Goal: Task Accomplishment & Management: Manage account settings

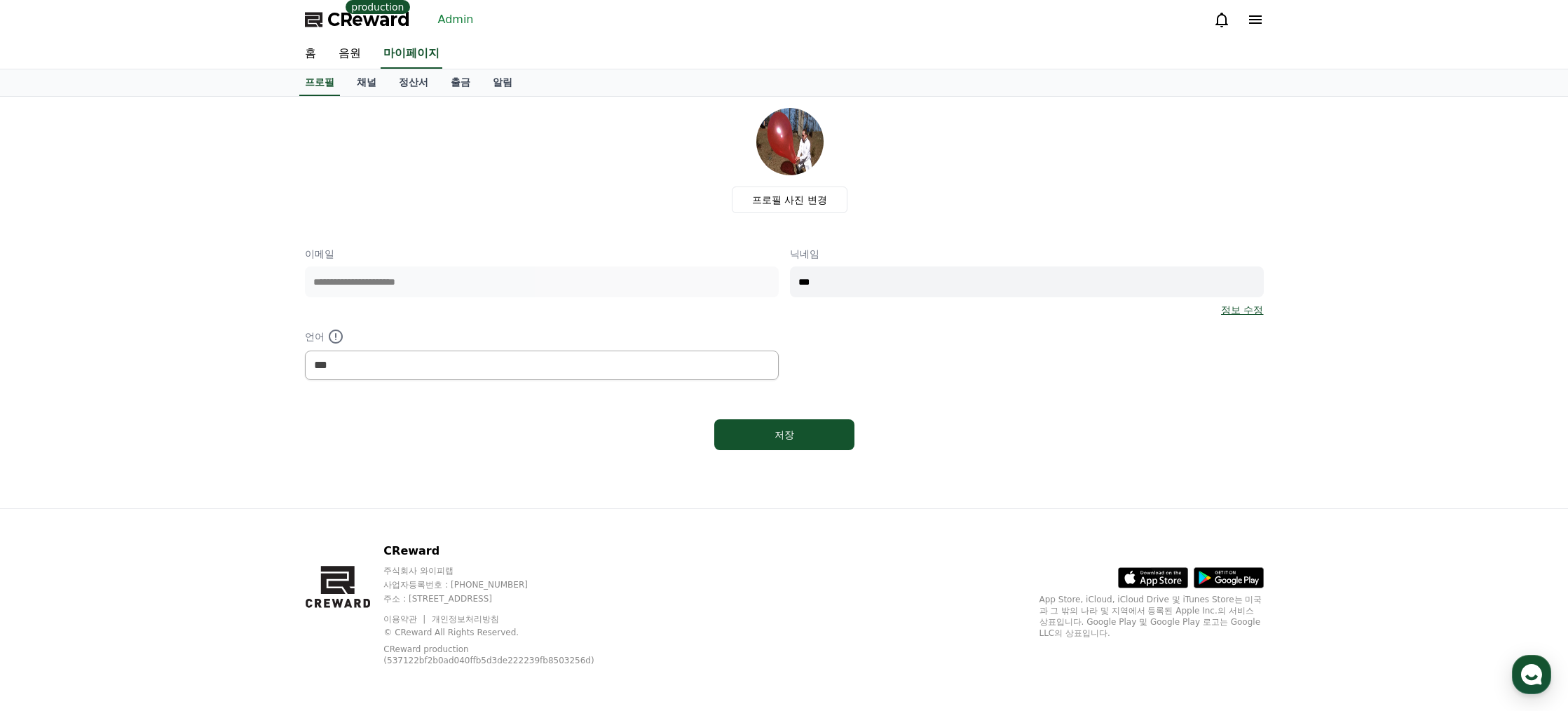
select select "**********"
click at [454, 23] on link "Admin" at bounding box center [456, 20] width 47 height 23
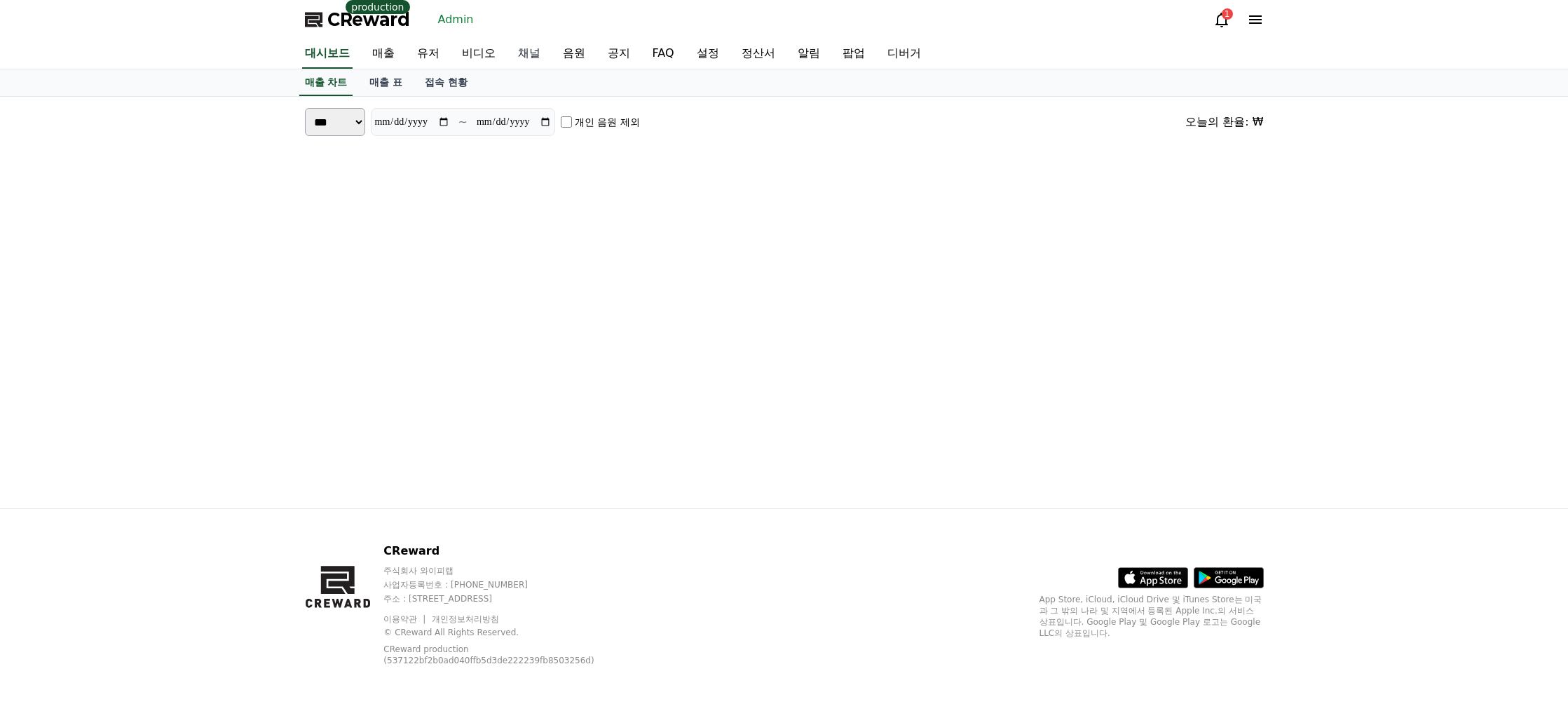
click at [526, 53] on link "채널" at bounding box center [529, 54] width 45 height 30
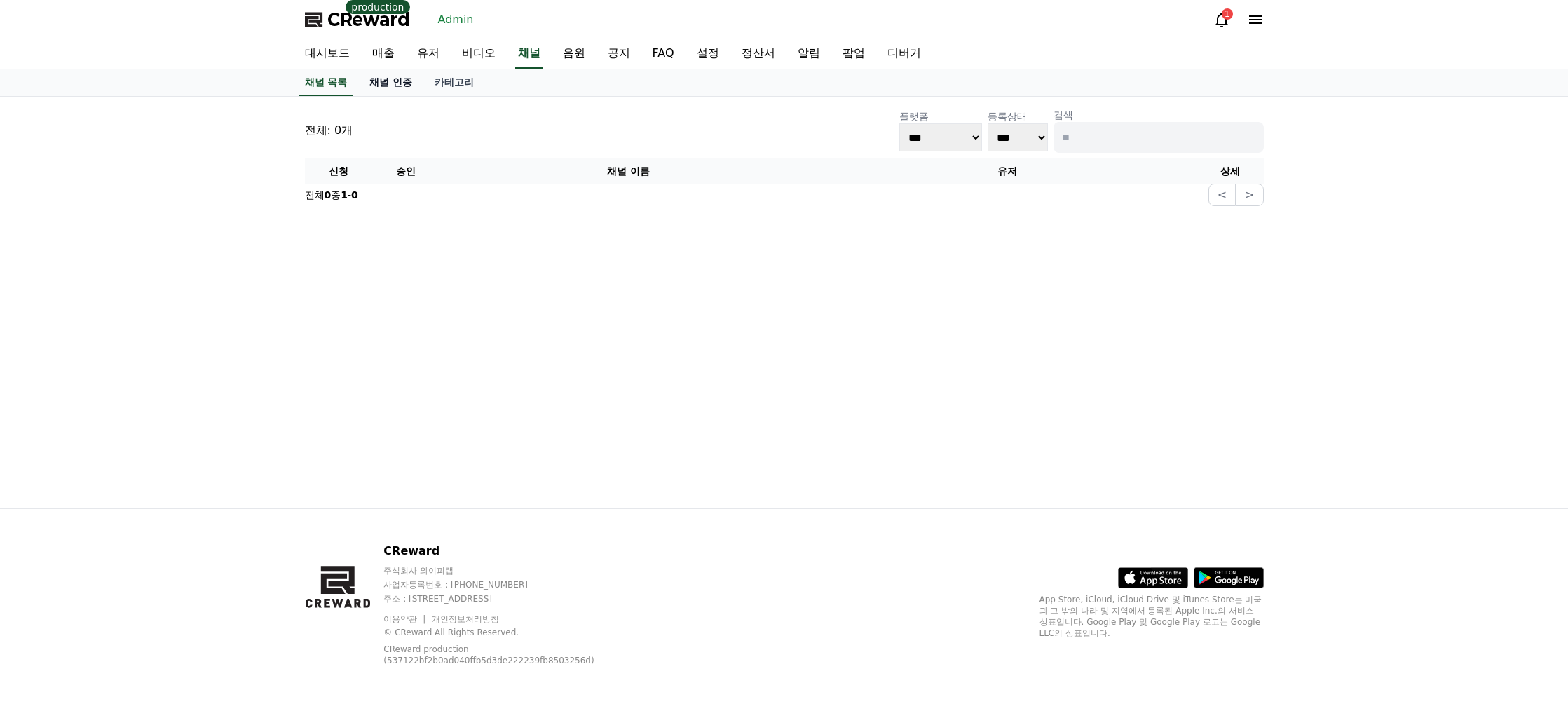
click at [395, 80] on link "채널 인증" at bounding box center [391, 82] width 66 height 26
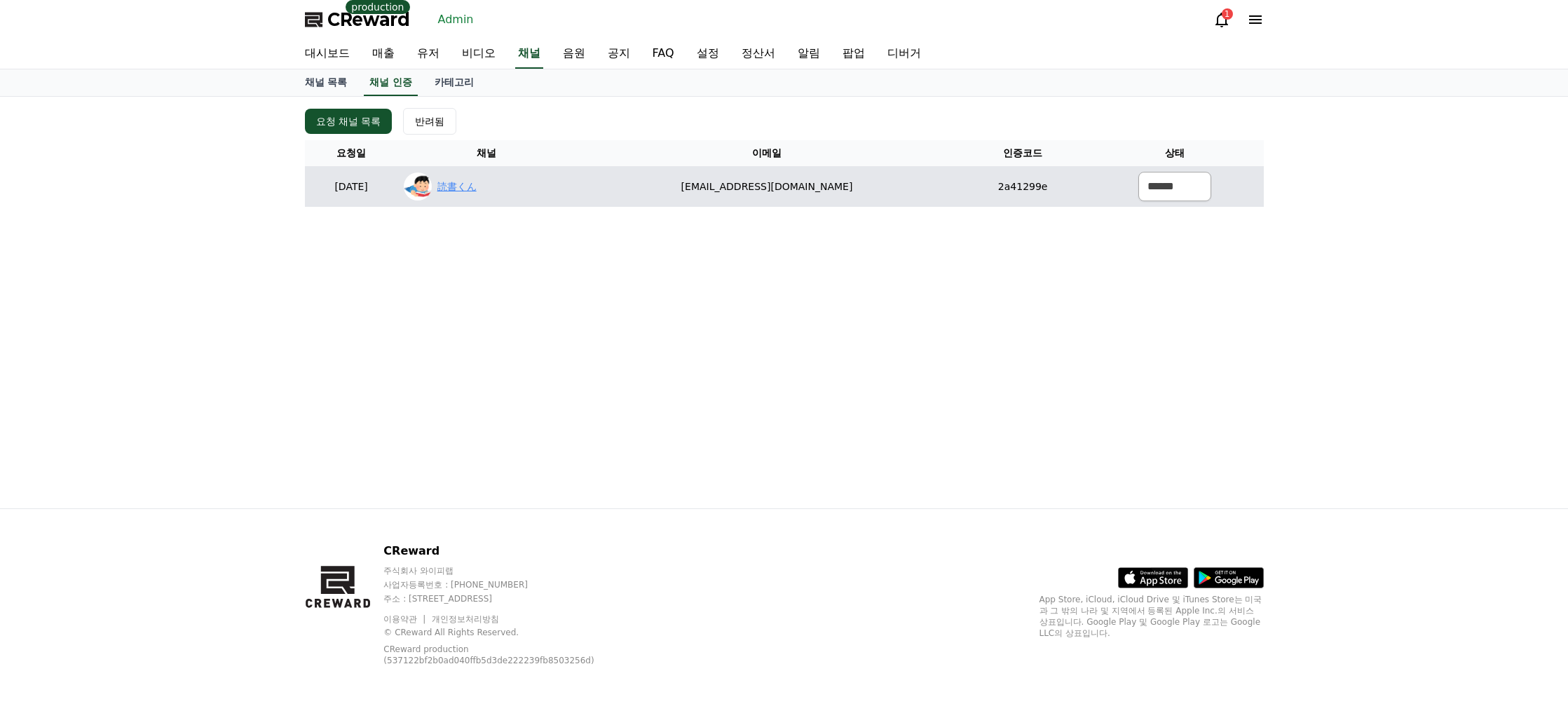
click at [477, 187] on link "読書くん" at bounding box center [456, 186] width 39 height 15
drag, startPoint x: 890, startPoint y: 186, endPoint x: 709, endPoint y: 184, distance: 181.0
click at [666, 189] on td "koclock3@gmail.com" at bounding box center [766, 186] width 384 height 40
copy td "koclock3@gmail.com"
drag, startPoint x: 1189, startPoint y: 168, endPoint x: 1165, endPoint y: 184, distance: 28.8
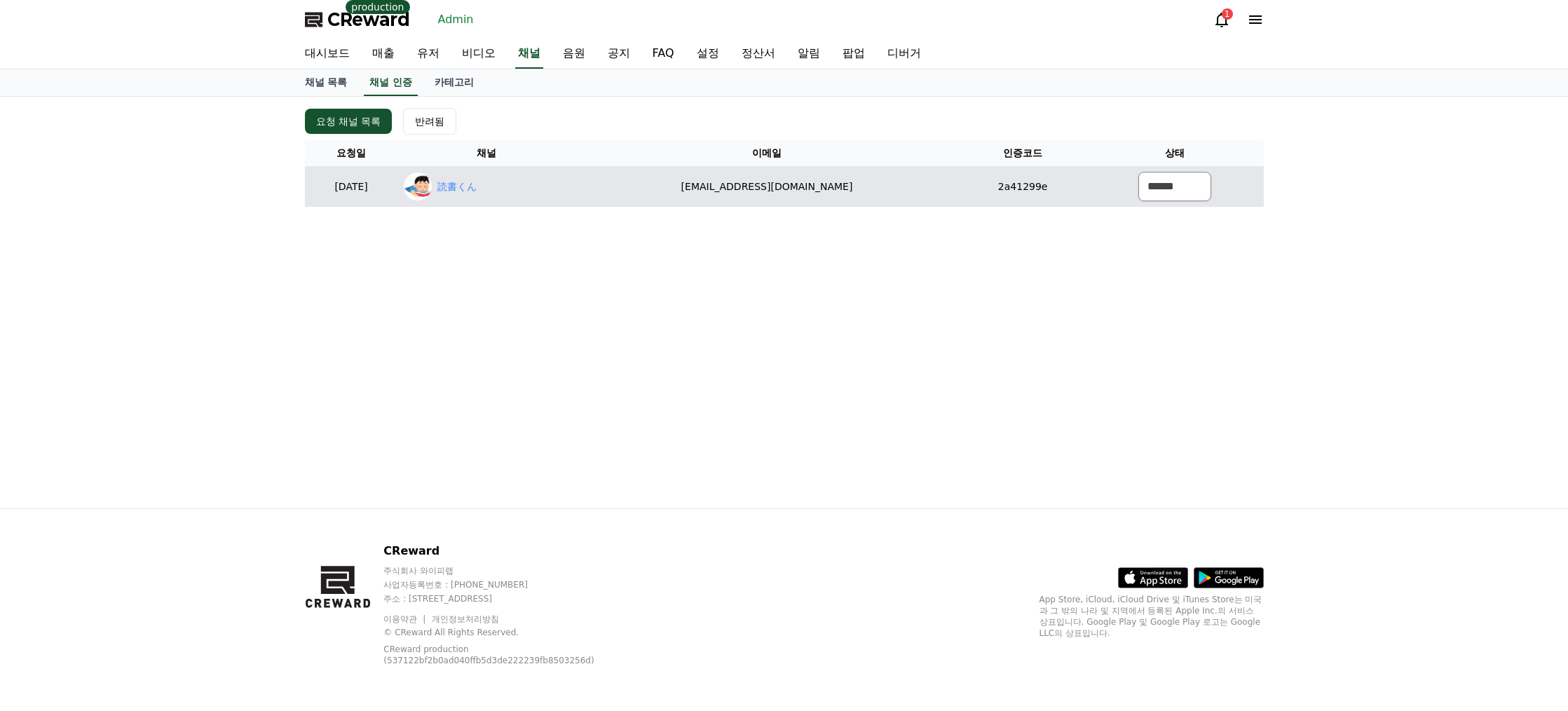
click at [1188, 169] on td "****** *** ***" at bounding box center [1175, 186] width 177 height 40
drag, startPoint x: 1165, startPoint y: 184, endPoint x: 1163, endPoint y: 200, distance: 16.1
click at [1165, 185] on select "****** *** ***" at bounding box center [1174, 186] width 73 height 30
select select "********"
click at [1139, 171] on select "****** *** ***" at bounding box center [1174, 186] width 73 height 30
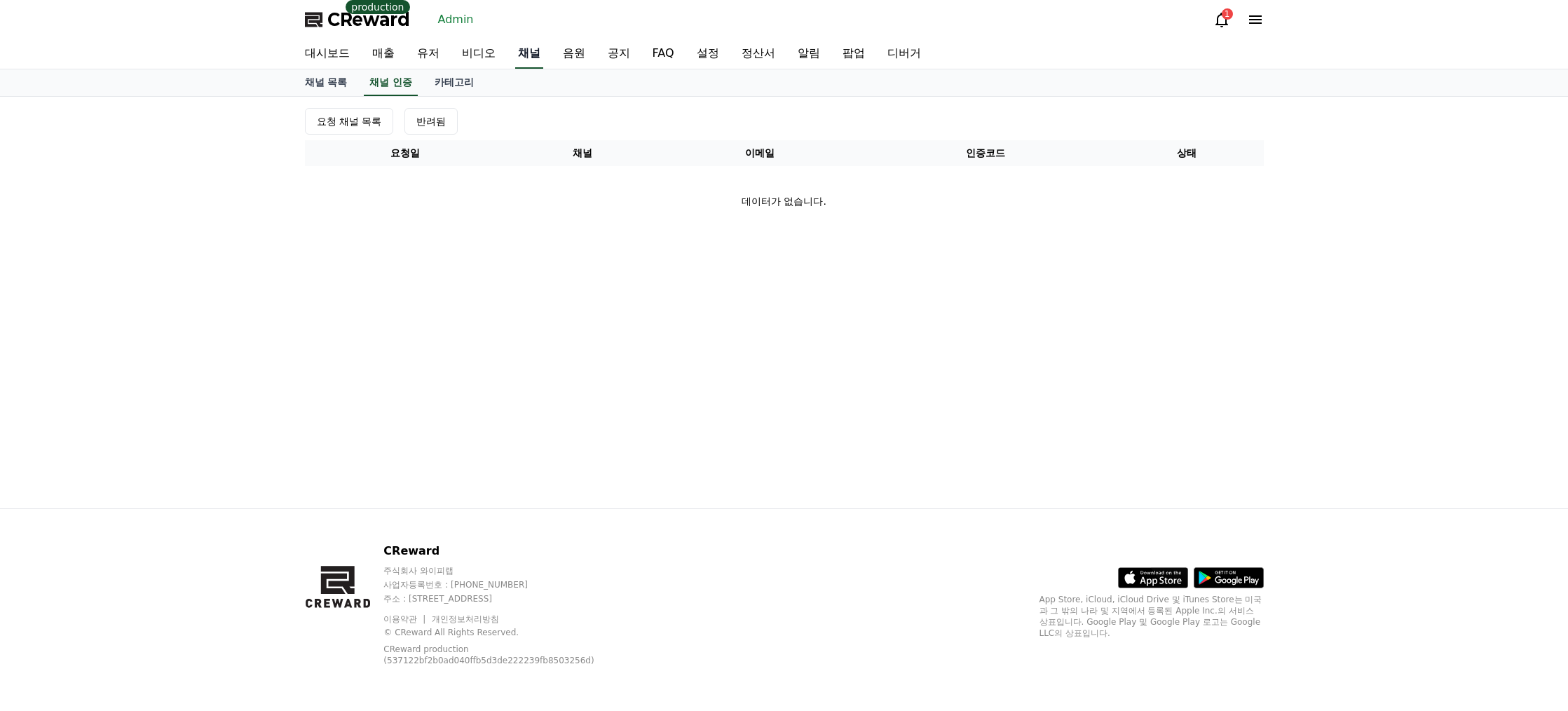
click at [531, 56] on link "채널" at bounding box center [529, 54] width 28 height 30
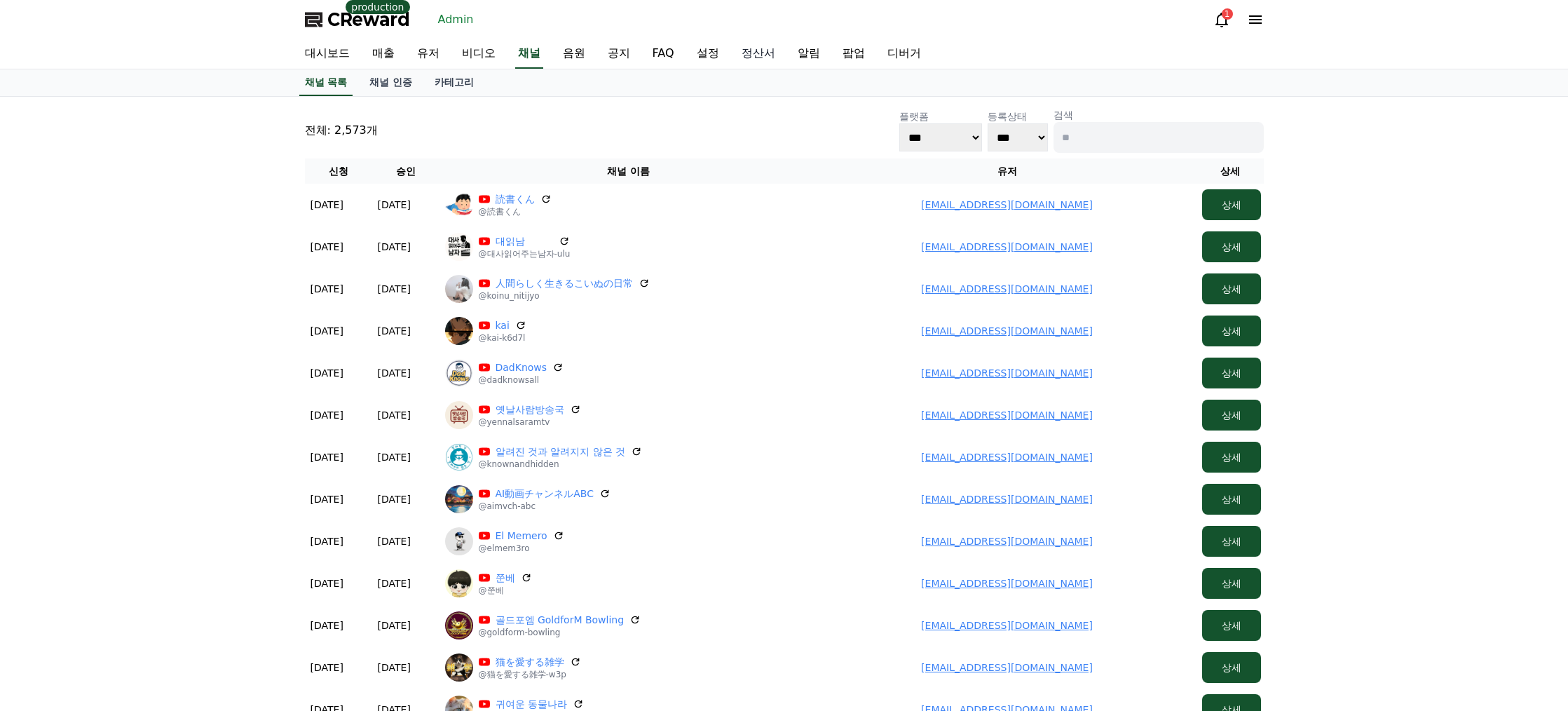
click at [758, 50] on link "정산서" at bounding box center [758, 54] width 56 height 30
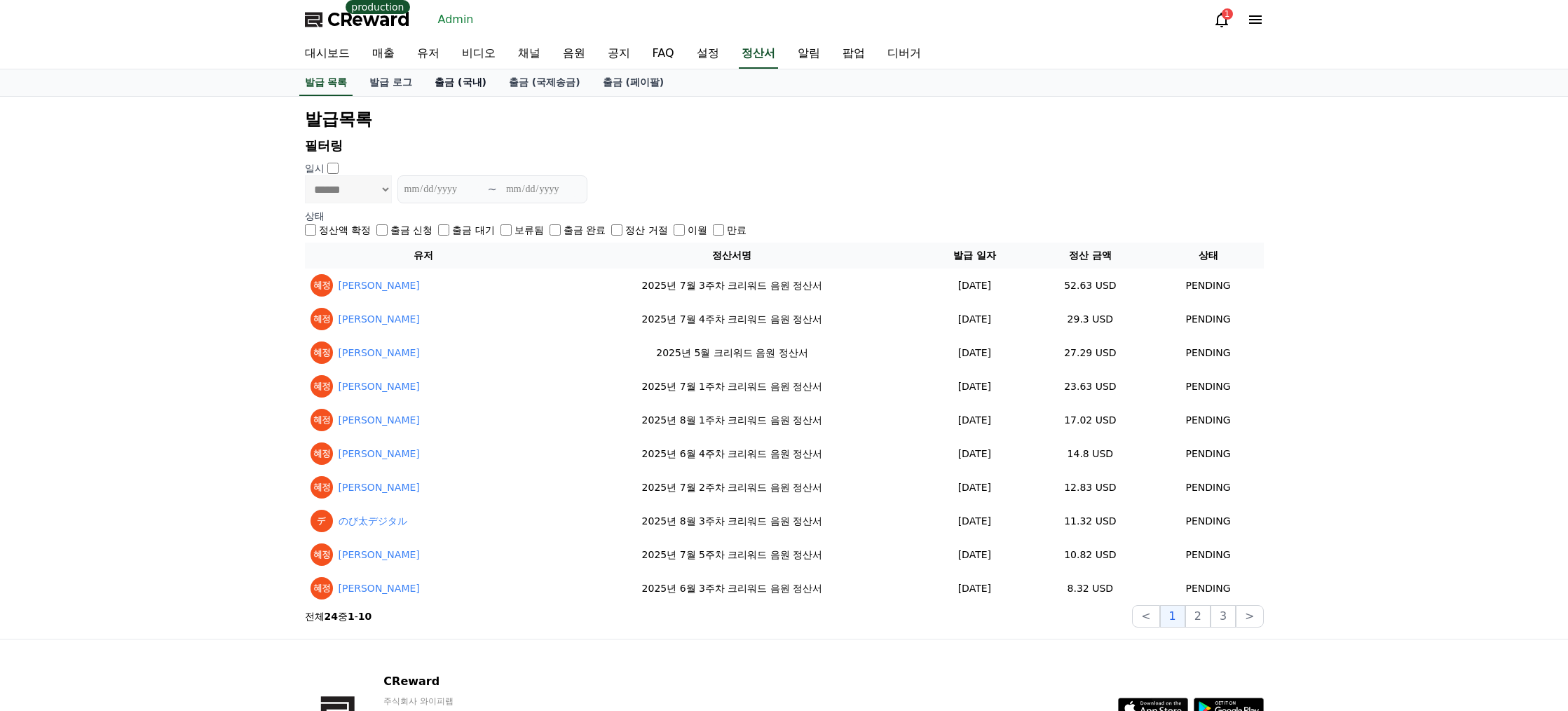
click at [467, 87] on link "출금 (국내)" at bounding box center [460, 82] width 74 height 26
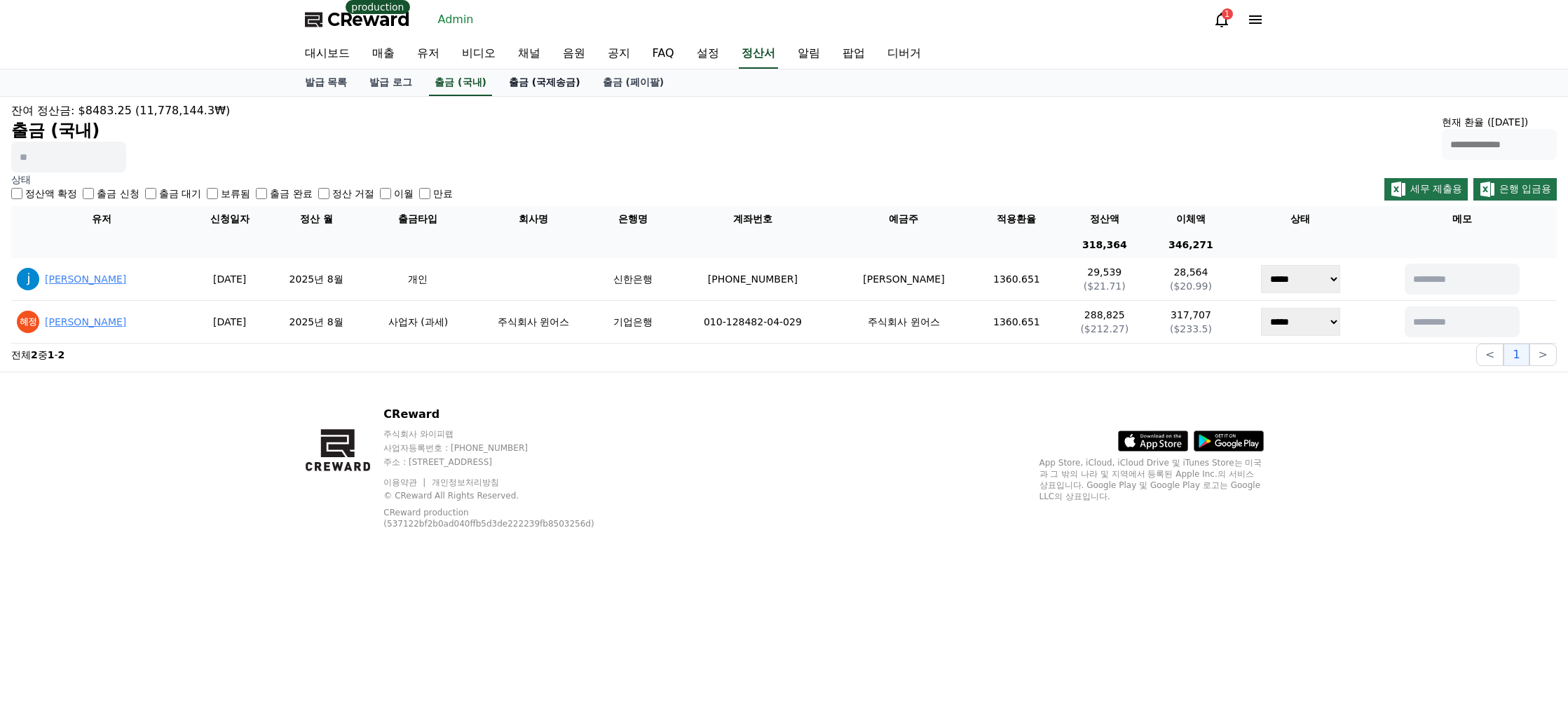
click at [542, 88] on link "출금 (국제송금)" at bounding box center [544, 82] width 94 height 26
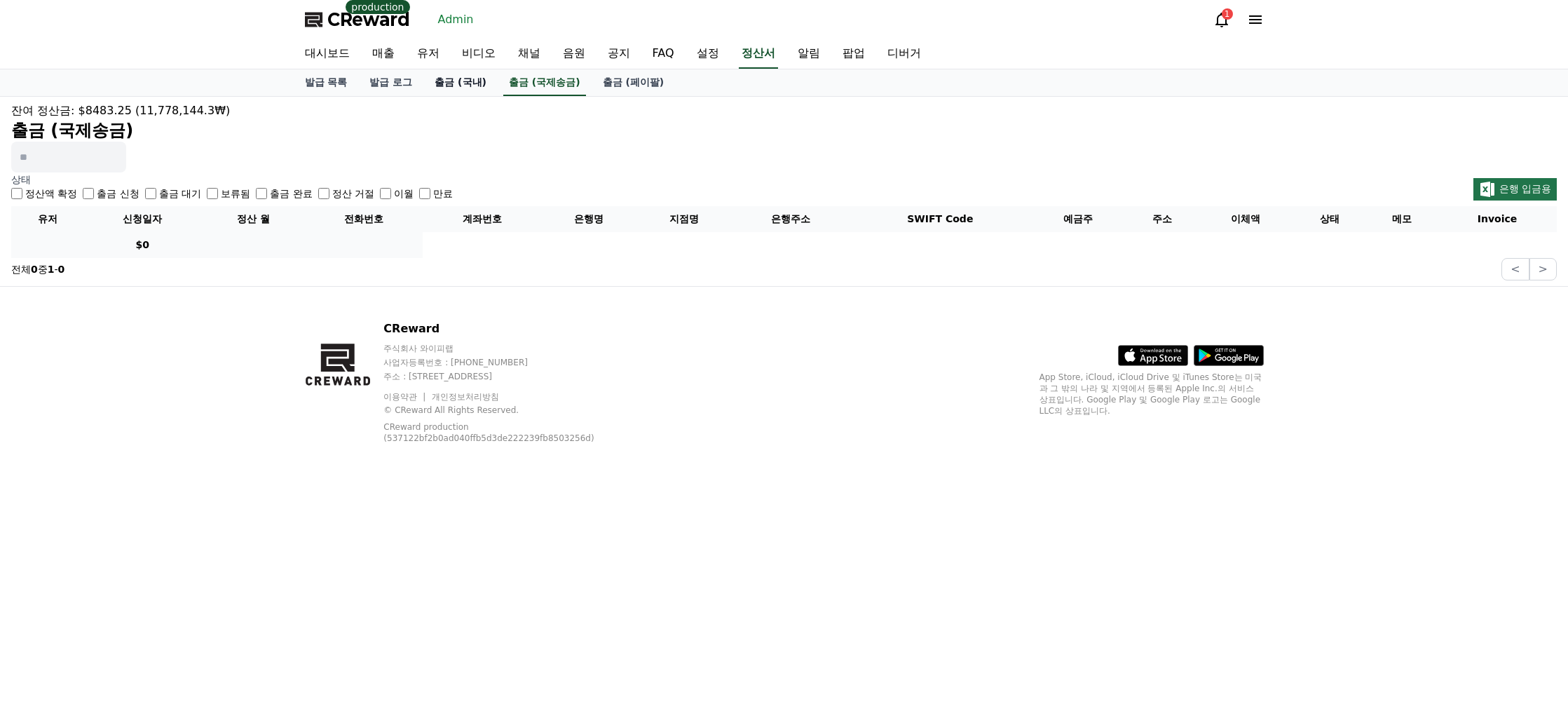
click at [480, 87] on link "출금 (국내)" at bounding box center [460, 82] width 74 height 26
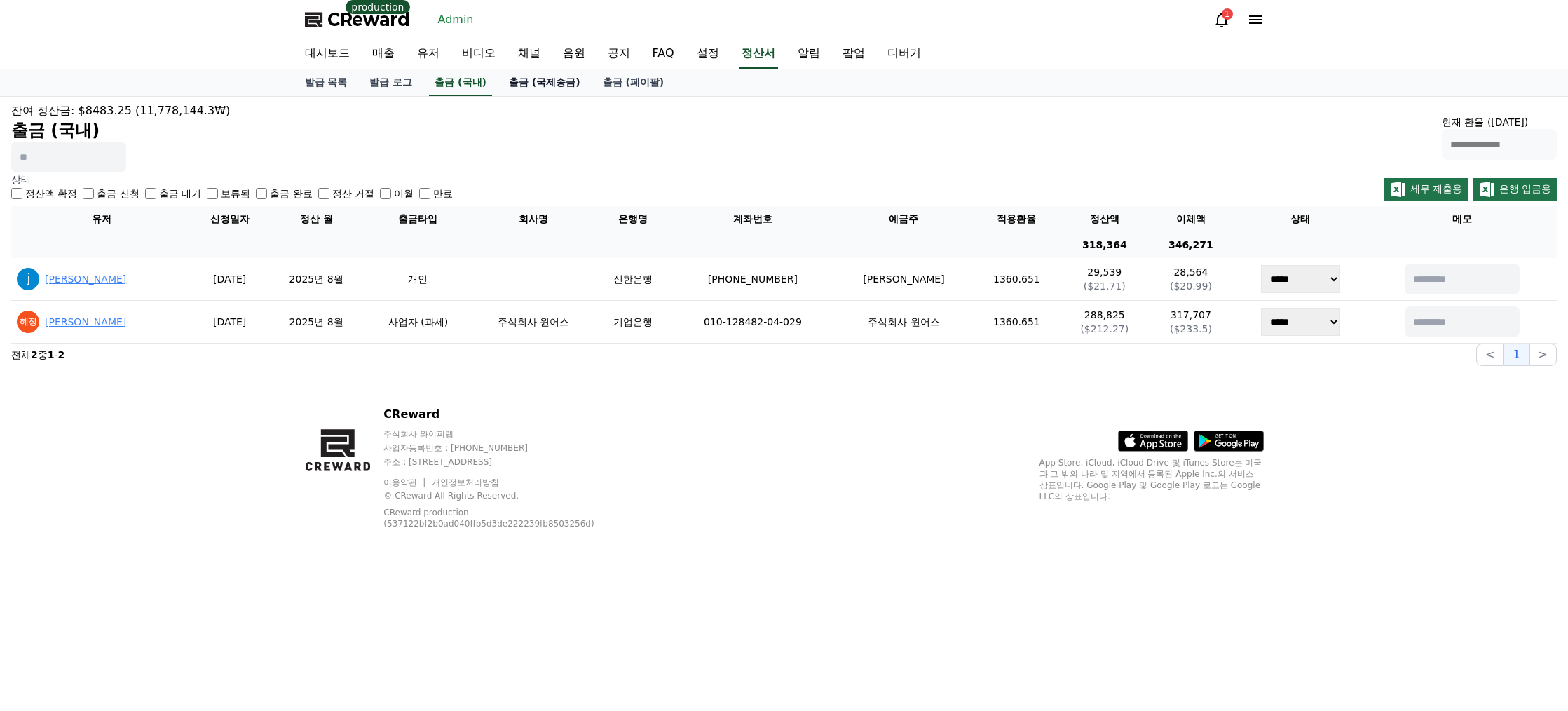
drag, startPoint x: 559, startPoint y: 90, endPoint x: 536, endPoint y: 94, distance: 23.3
click at [560, 90] on link "출금 (국제송금)" at bounding box center [544, 82] width 94 height 26
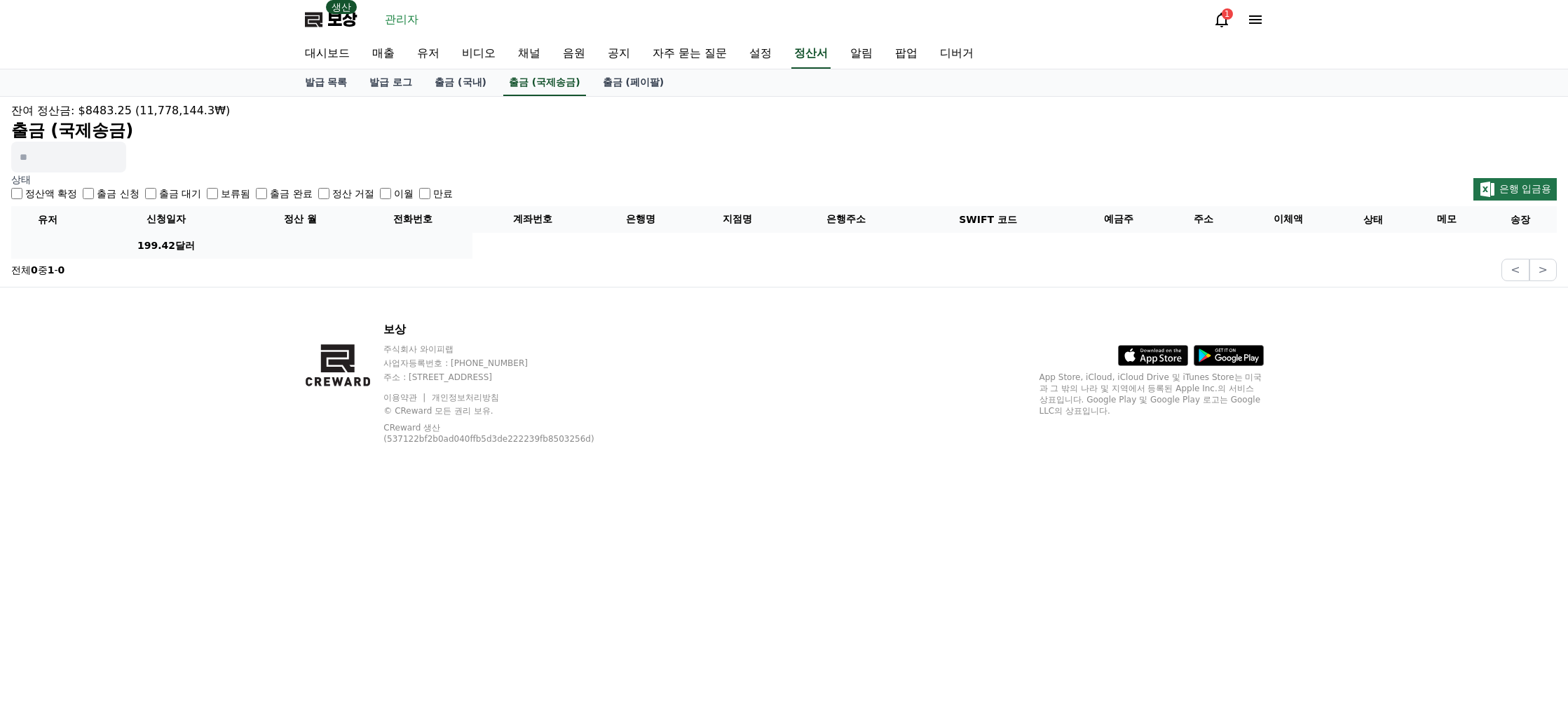
click at [394, 196] on div "이월" at bounding box center [397, 193] width 33 height 14
click at [379, 194] on div "정산액 확정 출금 신청 출금 대기 보류됨 출금 완료 정산 거절 이월 만료" at bounding box center [232, 193] width 442 height 14
click at [318, 196] on div "정산액 확정 출금 신청 출금 대기 보류됨 출금 완료 정산 거절 이월 만료" at bounding box center [232, 193] width 442 height 14
click at [394, 192] on div "이월" at bounding box center [397, 193] width 33 height 14
click at [436, 192] on label "만료" at bounding box center [443, 193] width 19 height 14
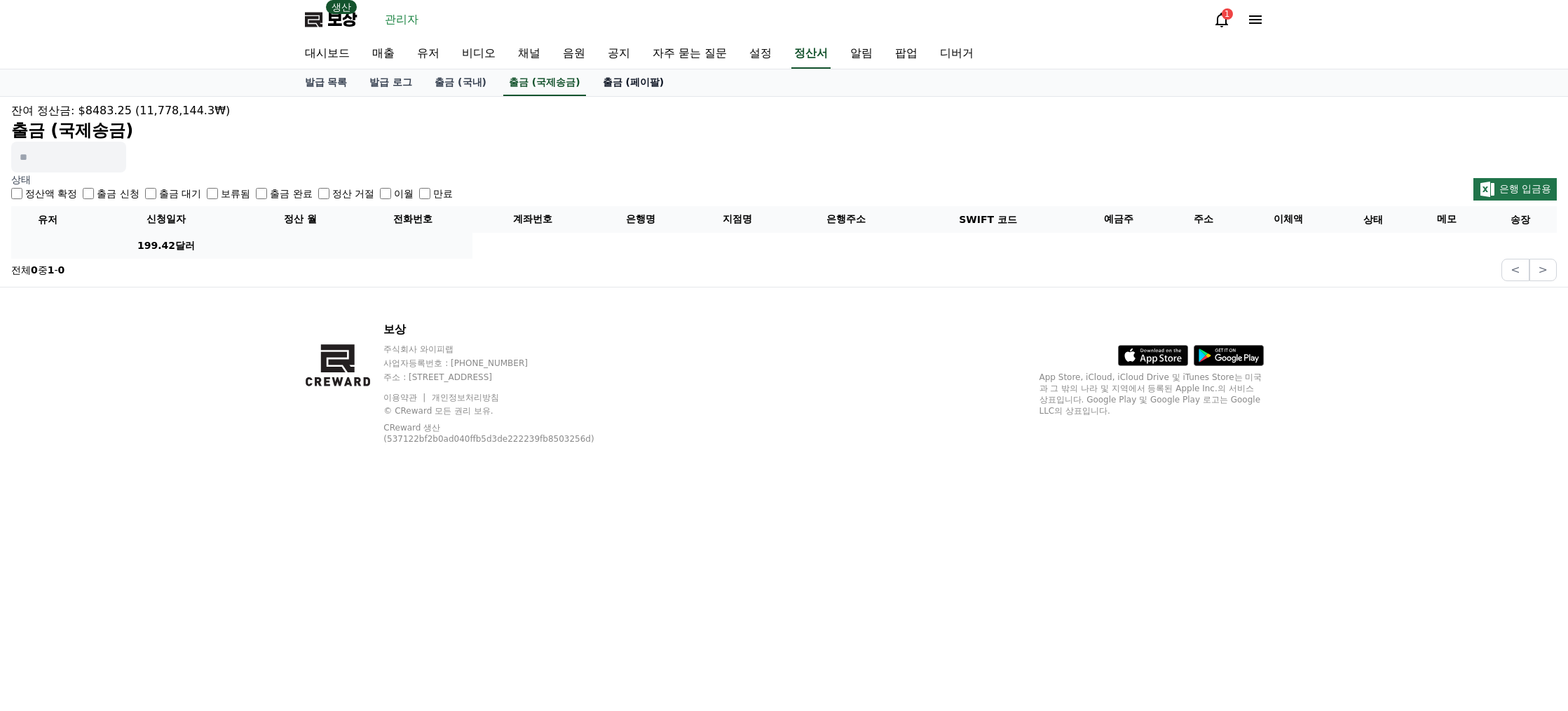
click at [643, 86] on link "출금 (페이팔)" at bounding box center [634, 82] width 84 height 26
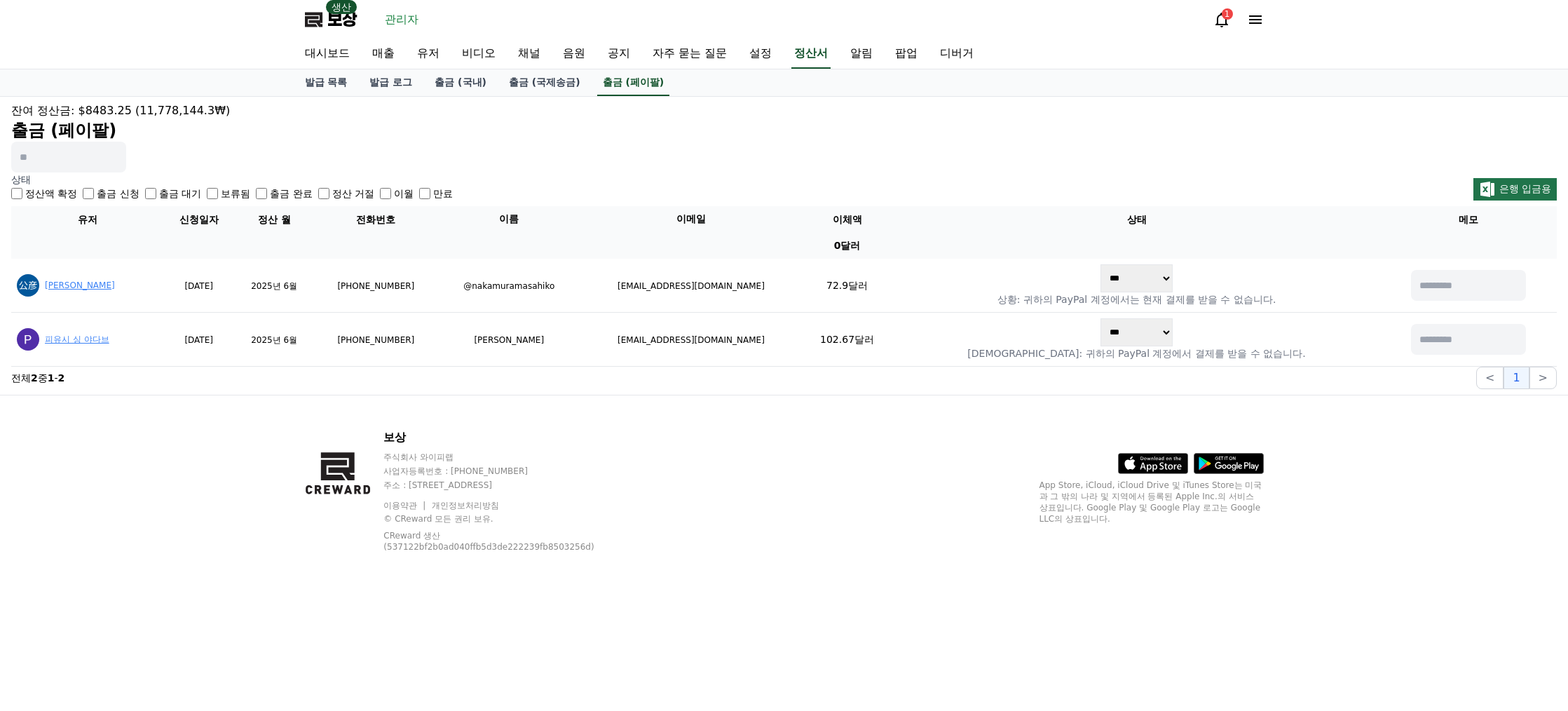
click at [424, 19] on div "보상 생산 관리자 1" at bounding box center [784, 19] width 981 height 39
click at [408, 19] on font "관리자" at bounding box center [401, 18] width 33 height 13
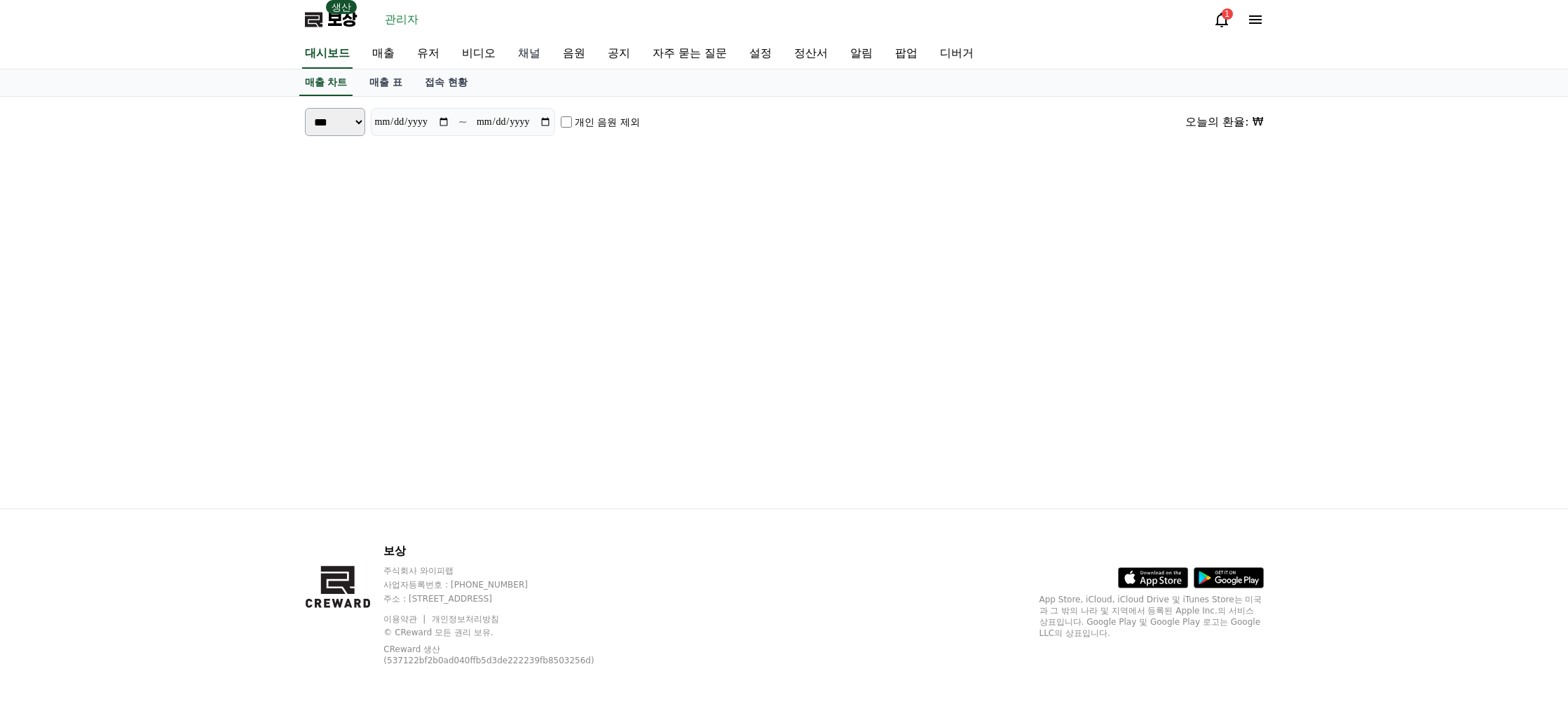
click at [537, 54] on link "채널" at bounding box center [529, 54] width 45 height 30
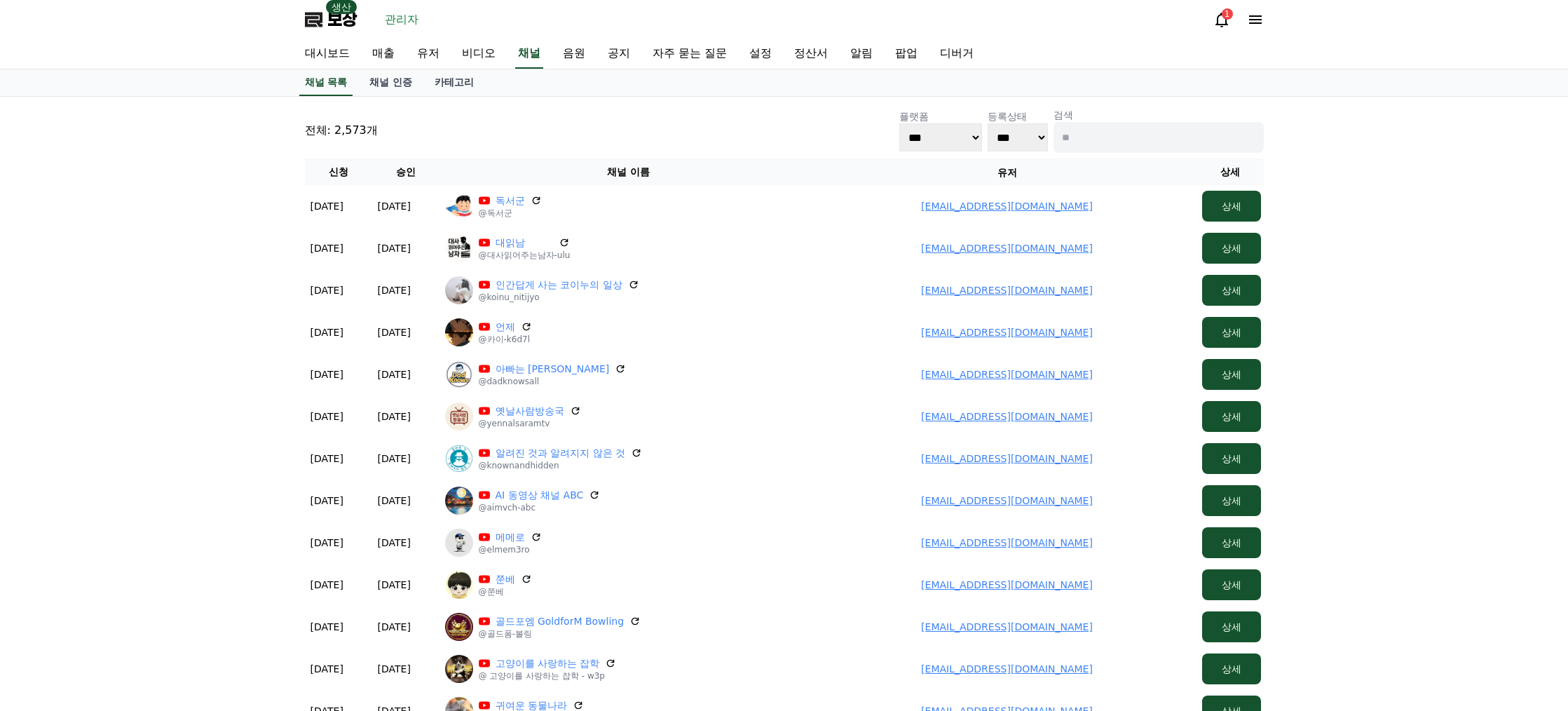
drag, startPoint x: 1412, startPoint y: 90, endPoint x: 1403, endPoint y: 72, distance: 20.1
click at [1413, 89] on div "채널 목록 채널 인증 카테고리" at bounding box center [784, 82] width 1568 height 27
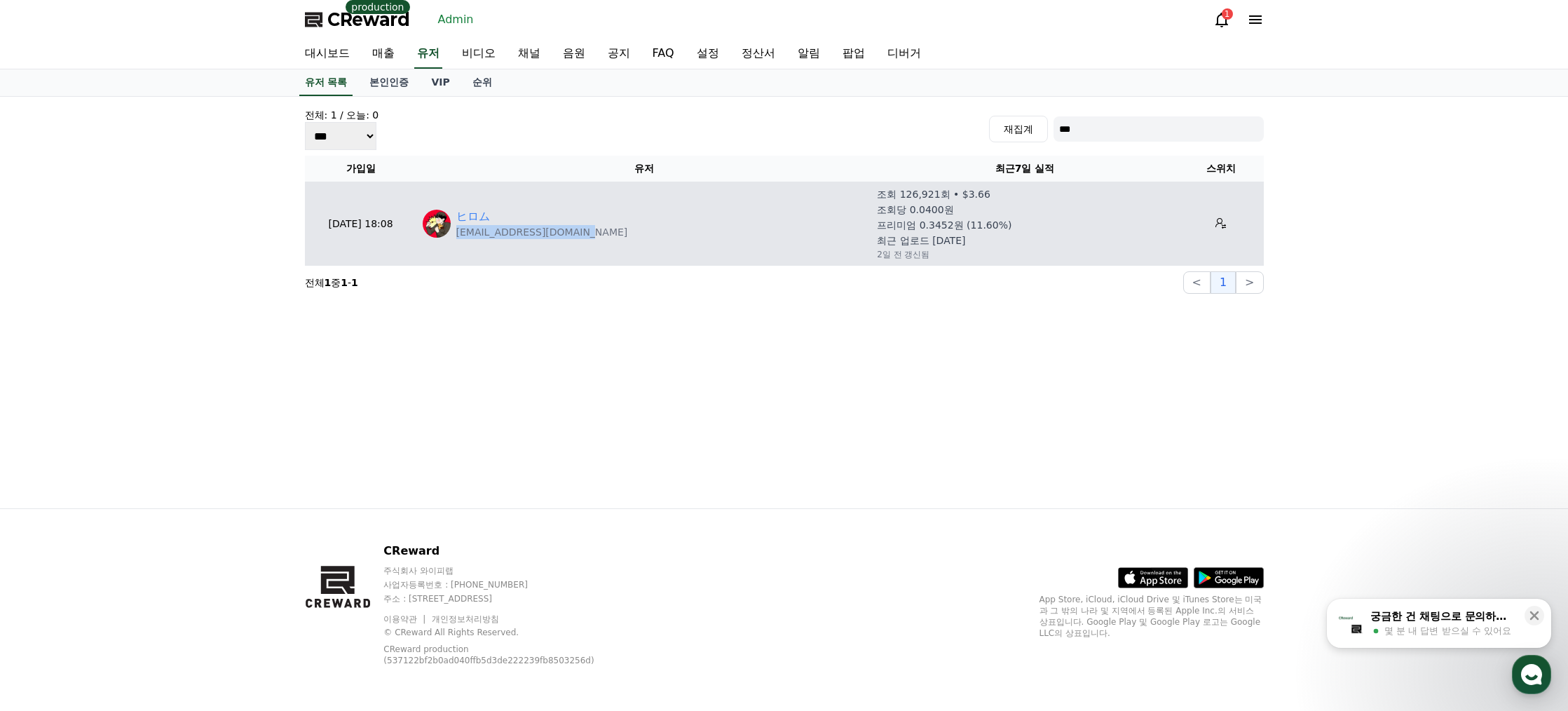
drag, startPoint x: 606, startPoint y: 235, endPoint x: 456, endPoint y: 239, distance: 150.1
click at [456, 239] on td "ヒロム [EMAIL_ADDRESS][DOMAIN_NAME]" at bounding box center [645, 224] width 455 height 84
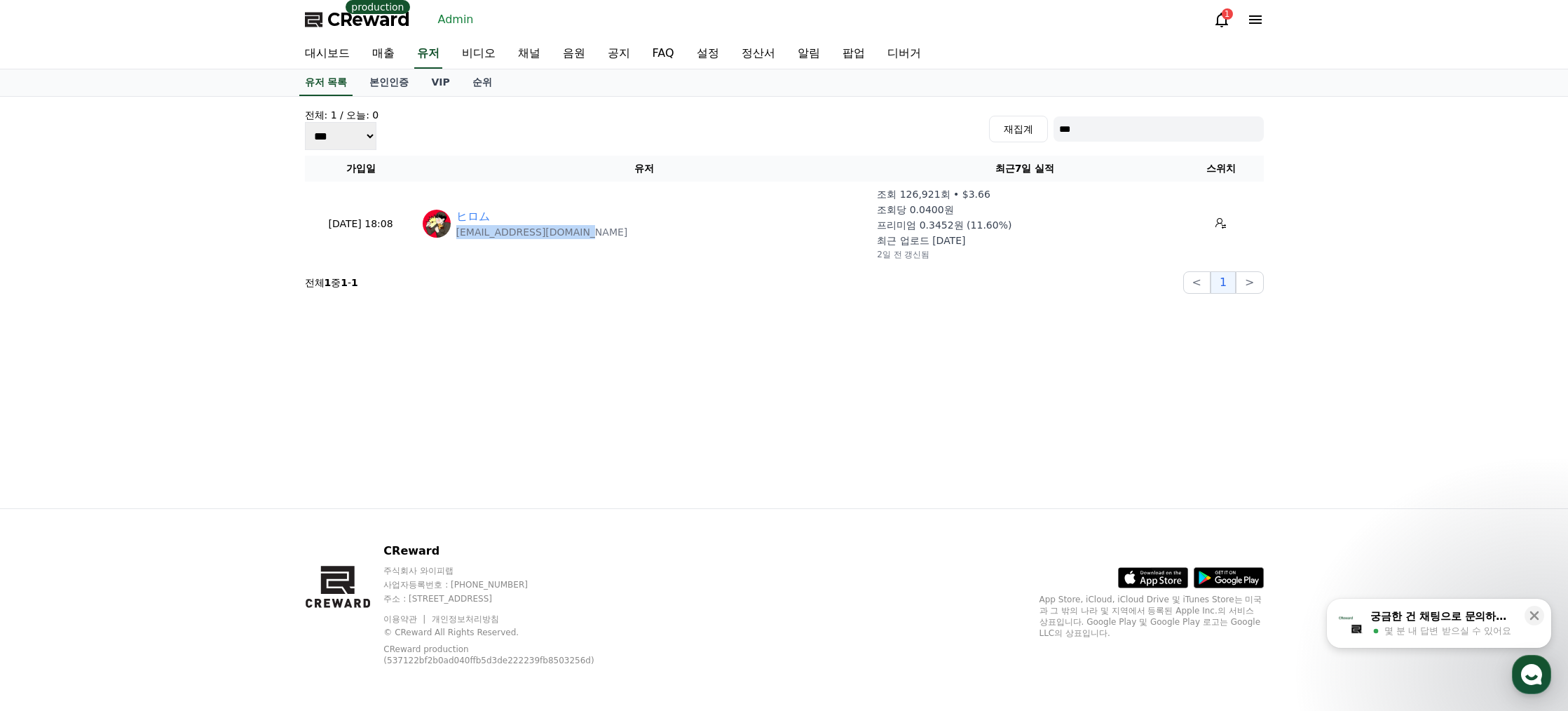
copy p "[EMAIL_ADDRESS][DOMAIN_NAME]"
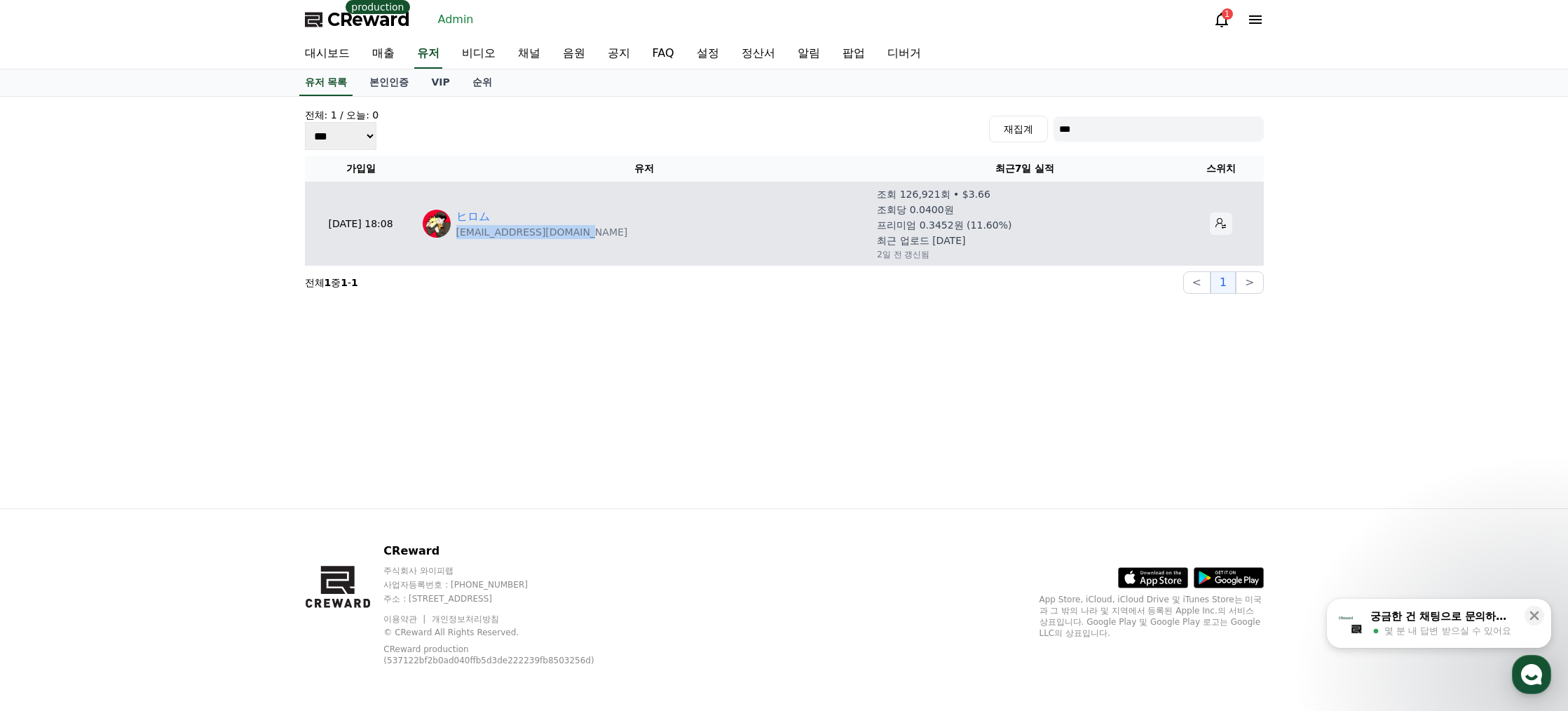
click at [1225, 222] on button at bounding box center [1222, 224] width 23 height 23
